Goal: Information Seeking & Learning: Understand process/instructions

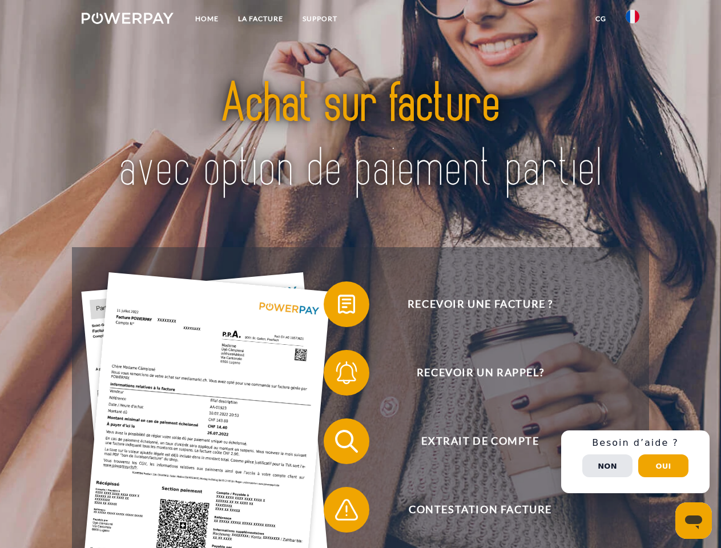
click at [127, 20] on img at bounding box center [128, 18] width 92 height 11
click at [632, 20] on img at bounding box center [632, 17] width 14 height 14
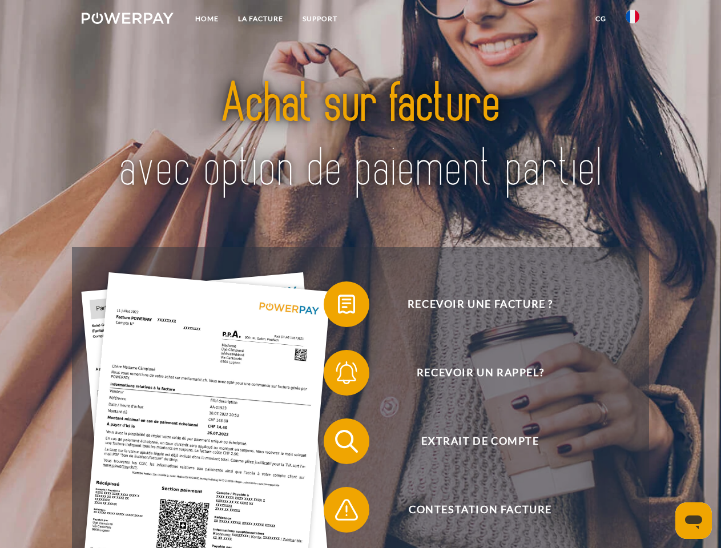
click at [600, 19] on link "CG" at bounding box center [600, 19] width 30 height 21
click at [338, 306] on span at bounding box center [329, 304] width 57 height 57
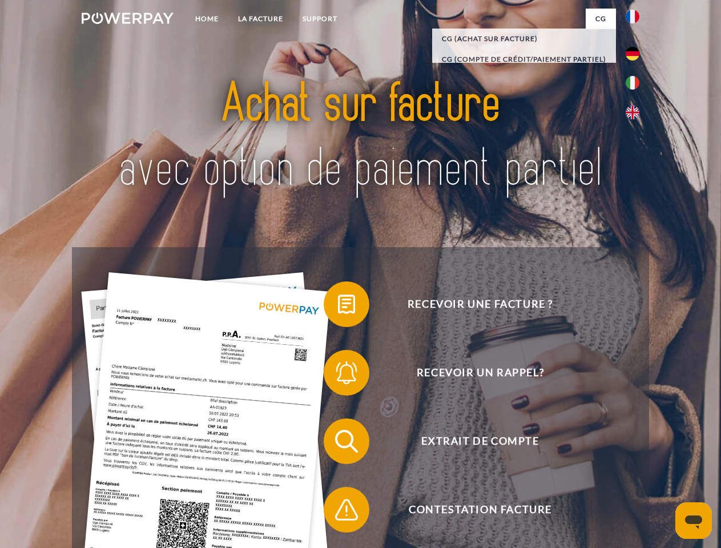
click at [338, 375] on span at bounding box center [329, 372] width 57 height 57
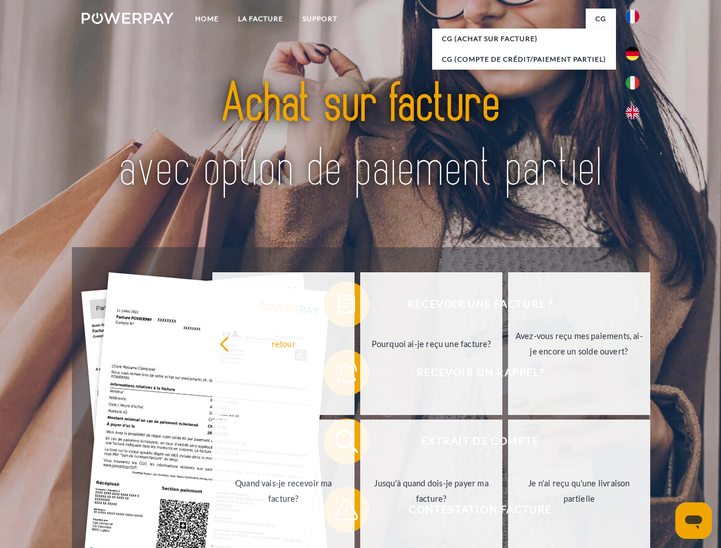
click at [360, 443] on link "Jusqu'à quand dois-je payer ma facture?" at bounding box center [431, 490] width 142 height 143
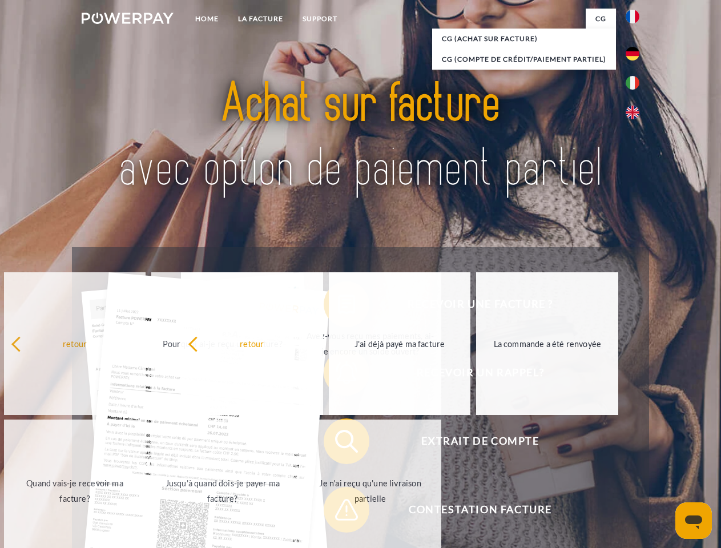
click at [338, 512] on span at bounding box center [329, 509] width 57 height 57
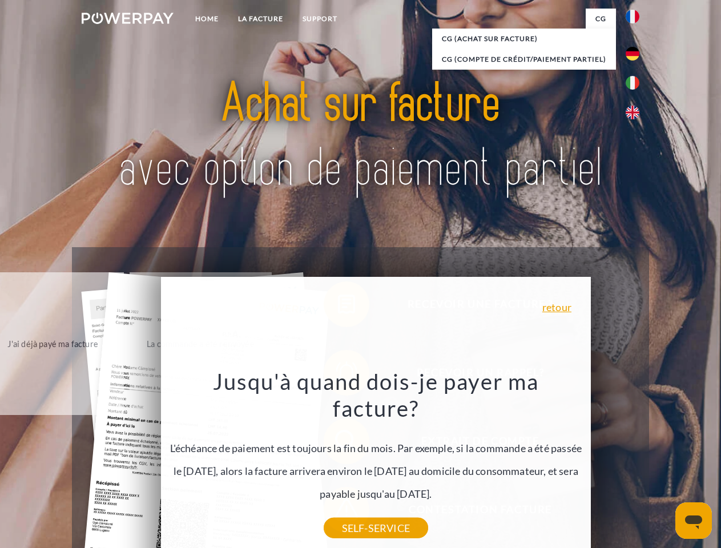
click at [635, 462] on div "Recevoir une facture ? Recevoir un rappel? Extrait de compte retour" at bounding box center [360, 475] width 576 height 456
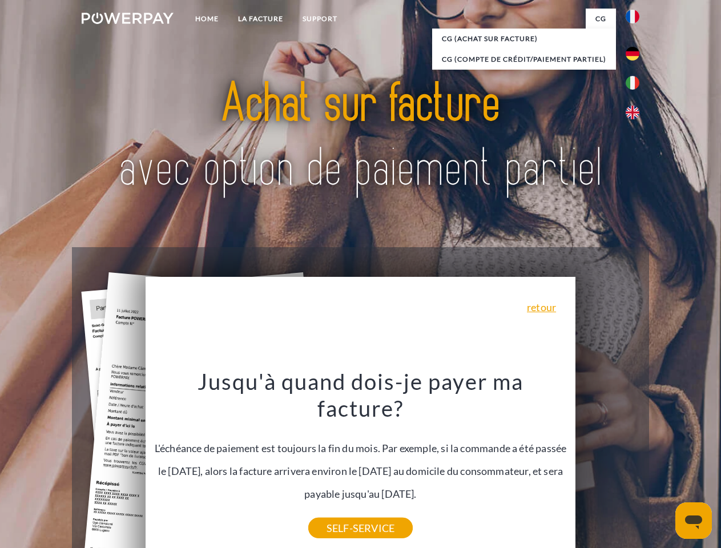
click at [607, 464] on span "Extrait de compte" at bounding box center [480, 441] width 280 height 46
click at [663, 466] on header "Home LA FACTURE Support" at bounding box center [360, 394] width 721 height 788
